Goal: Find specific page/section: Locate item on page

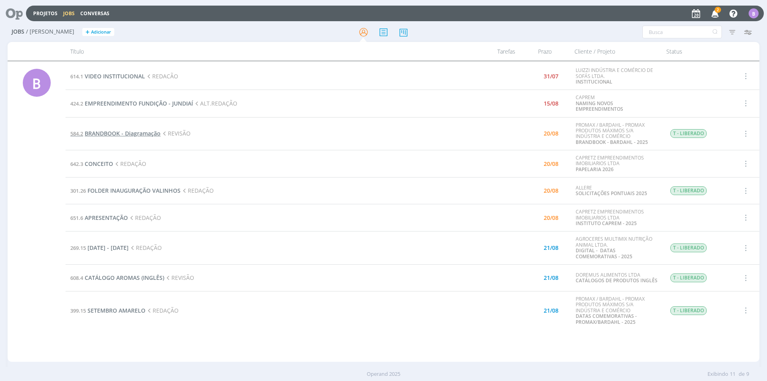
click at [135, 133] on span "BRANDBOOK - Diagramação" at bounding box center [123, 133] width 76 height 8
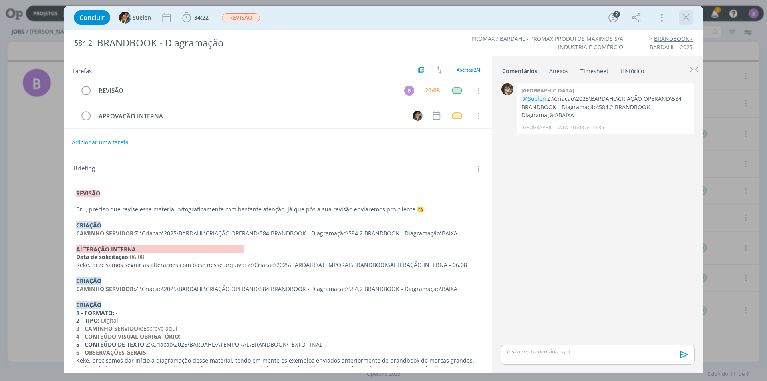
click at [690, 19] on icon "dialog" at bounding box center [686, 18] width 12 height 12
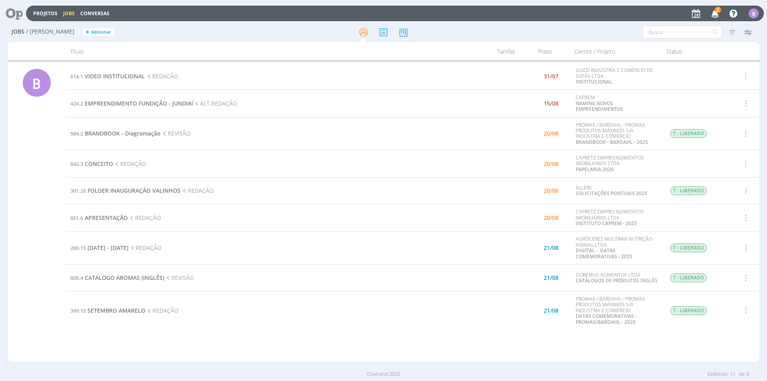
click at [719, 14] on div "Projetos Jobs Conversas 2 Notificações Central de Ajuda Área de Membros Implant…" at bounding box center [383, 190] width 767 height 381
click at [717, 15] on icon "button" at bounding box center [715, 13] width 14 height 14
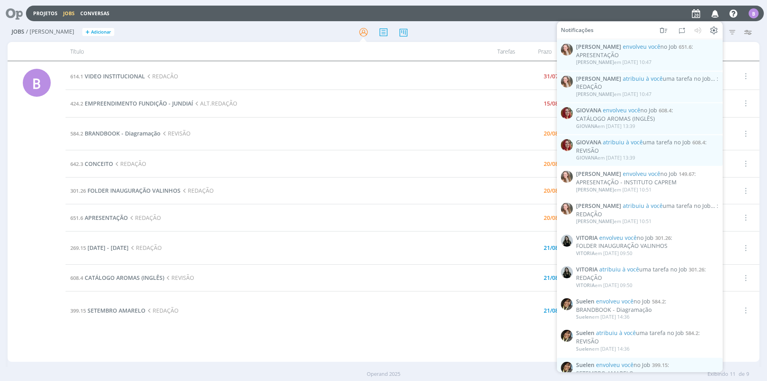
click at [716, 16] on icon "button" at bounding box center [715, 13] width 14 height 14
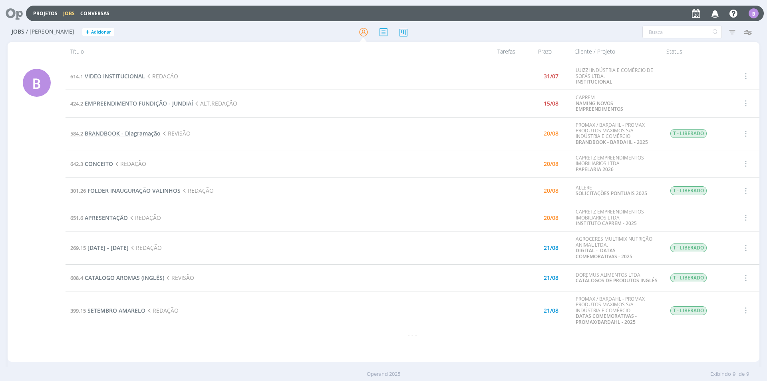
click at [145, 134] on span "BRANDBOOK - Diagramação" at bounding box center [123, 133] width 76 height 8
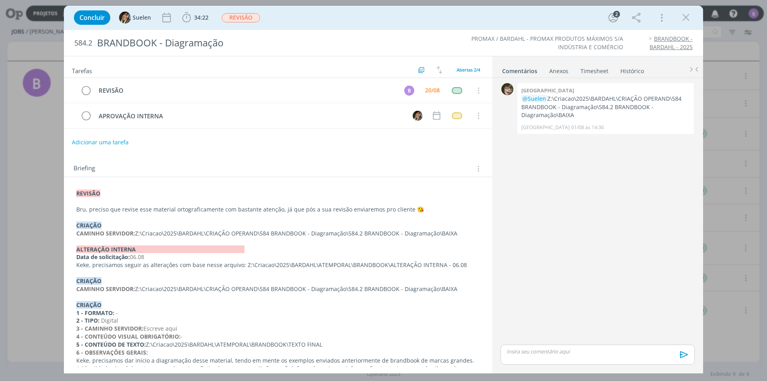
click at [566, 150] on div "0 Kenia @Suelen Z:\Criacao\2025\BARDAHL\CRIAÇÃO OPERAND\584 BRANDBOOK - Diagram…" at bounding box center [597, 212] width 200 height 262
drag, startPoint x: 579, startPoint y: 117, endPoint x: 548, endPoint y: 97, distance: 37.1
click at [548, 97] on p "@Suelen Z:\Criacao\2025\BARDAHL\CRIAÇÃO OPERAND\584 BRANDBOOK - Diagramação\584…" at bounding box center [605, 107] width 169 height 24
copy p "Z:\Criacao\2025\BARDAHL\CRIAÇÃO OPERAND\584 BRANDBOOK - Diagramação\584.2 BRAND…"
click at [560, 226] on div "0 Kenia @Suelen Z:\Criacao\2025\BARDAHL\CRIAÇÃO OPERAND\584 BRANDBOOK - Diagram…" at bounding box center [597, 212] width 200 height 262
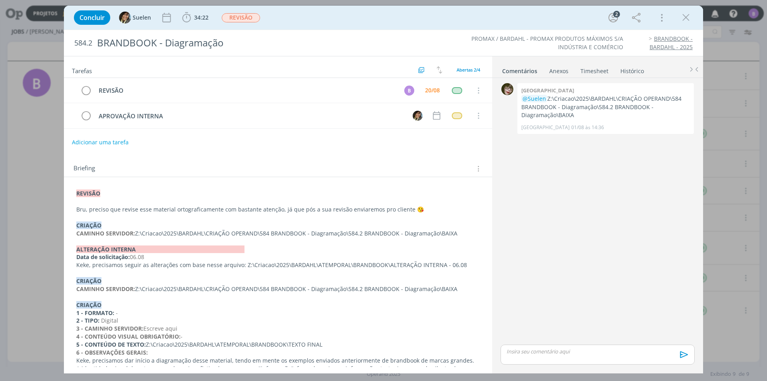
click at [534, 51] on li "PROMAX / BARDAHL - PROMAX PRODUTOS MÁXIMOS S/A INDÚSTRIA E COMÉRCIO" at bounding box center [539, 43] width 167 height 16
